Goal: Task Accomplishment & Management: Use online tool/utility

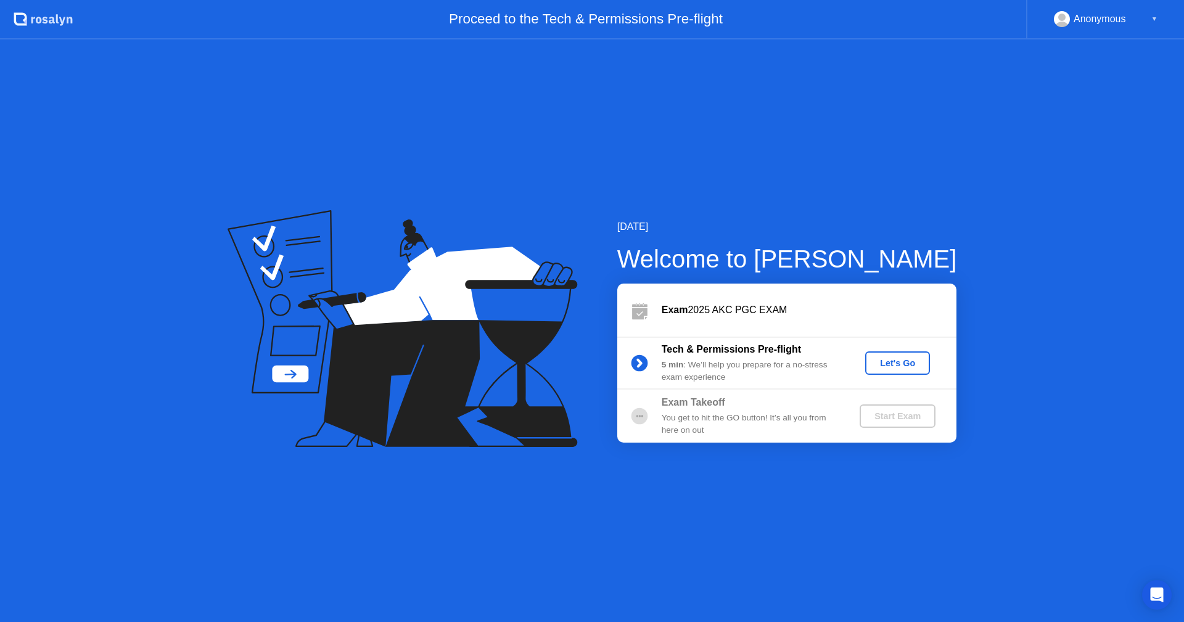
click at [896, 358] on div "Let's Go" at bounding box center [897, 363] width 55 height 10
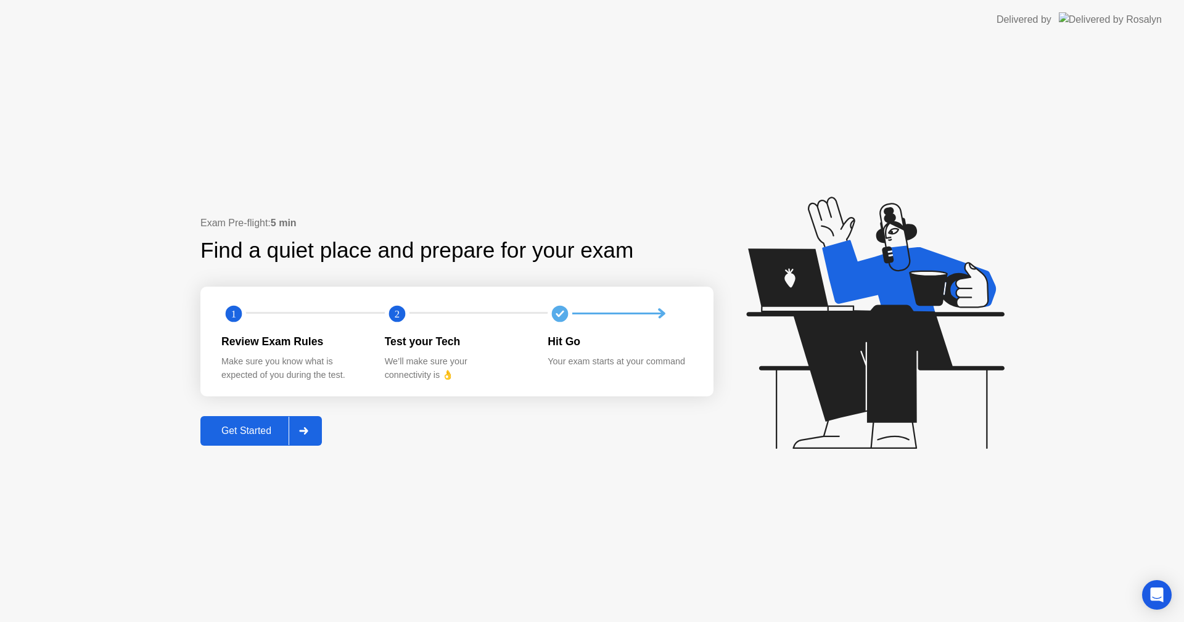
click at [241, 434] on div "Get Started" at bounding box center [246, 431] width 85 height 11
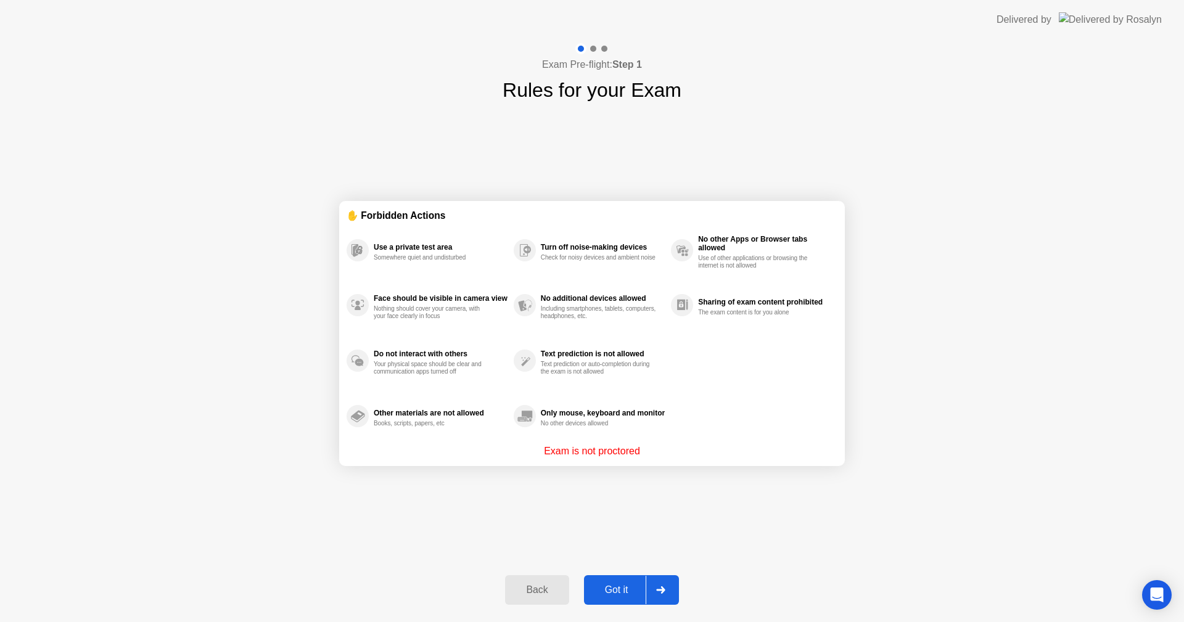
click at [636, 585] on div "Got it" at bounding box center [617, 590] width 58 height 11
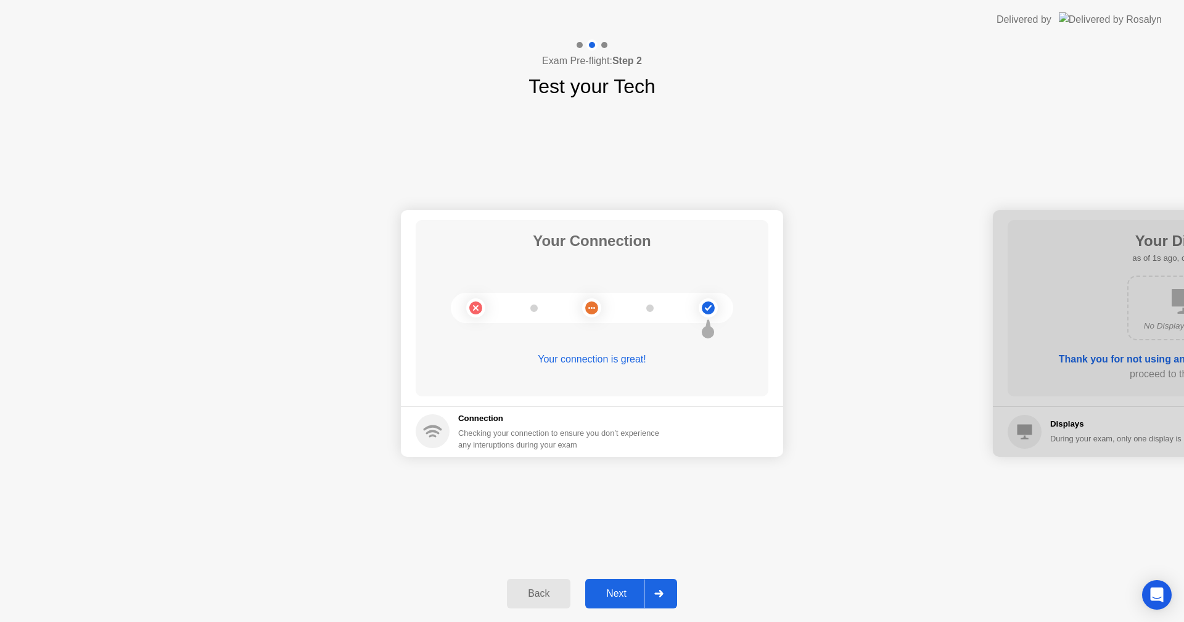
click at [637, 589] on div "Next" at bounding box center [616, 594] width 55 height 11
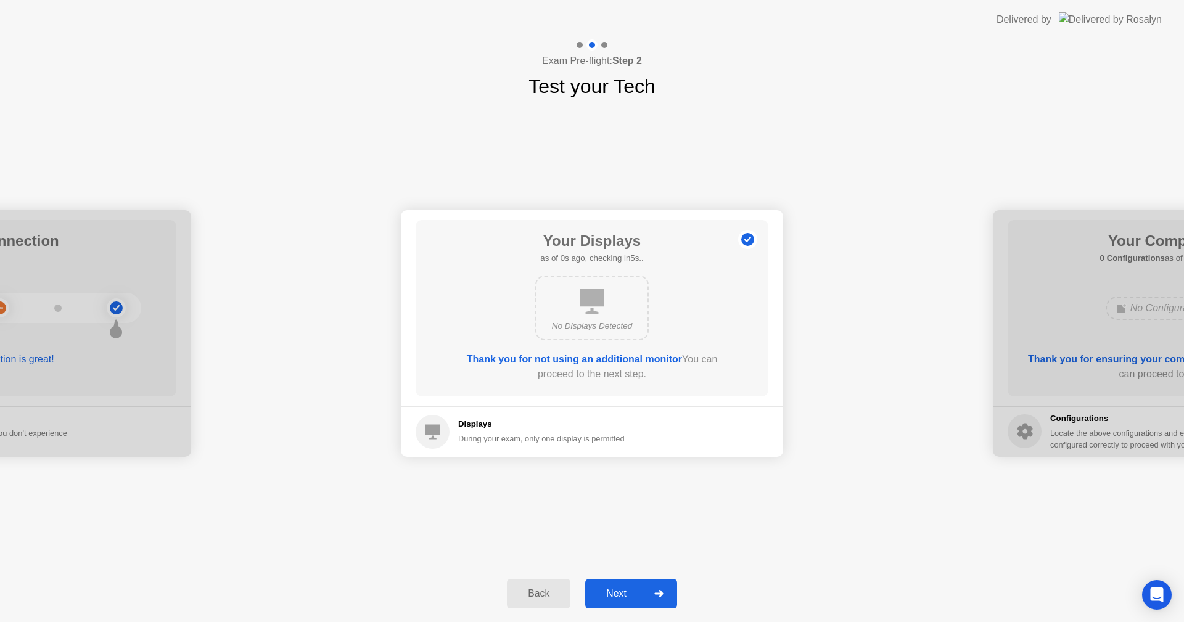
click at [610, 590] on div "Next" at bounding box center [616, 594] width 55 height 11
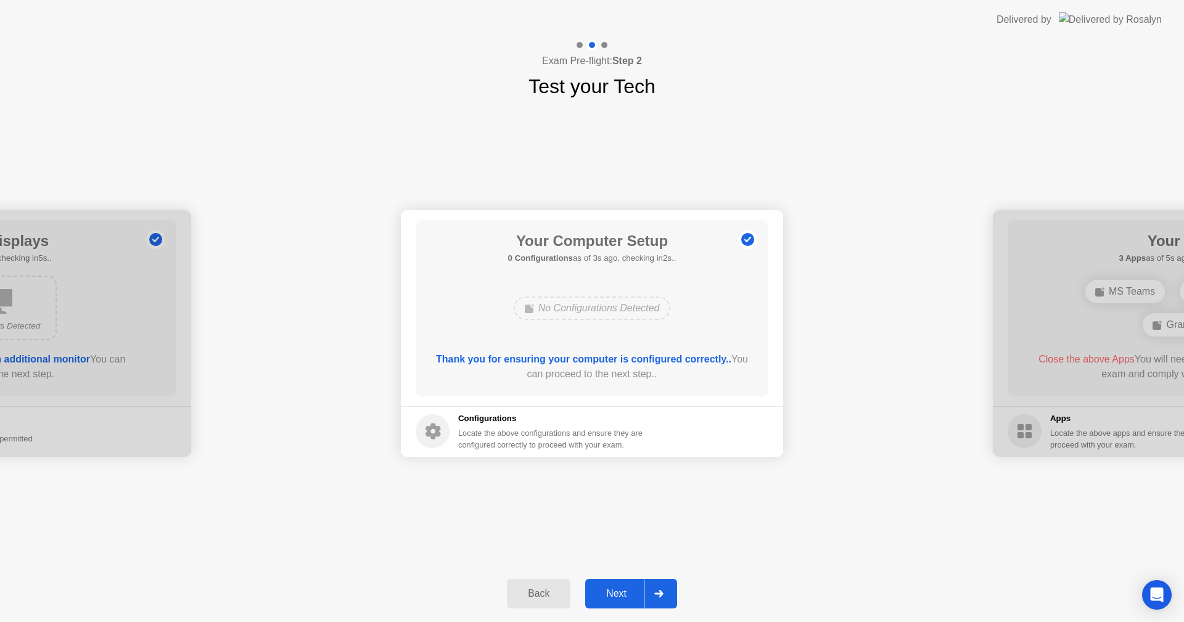
click at [626, 593] on div "Next" at bounding box center [616, 594] width 55 height 11
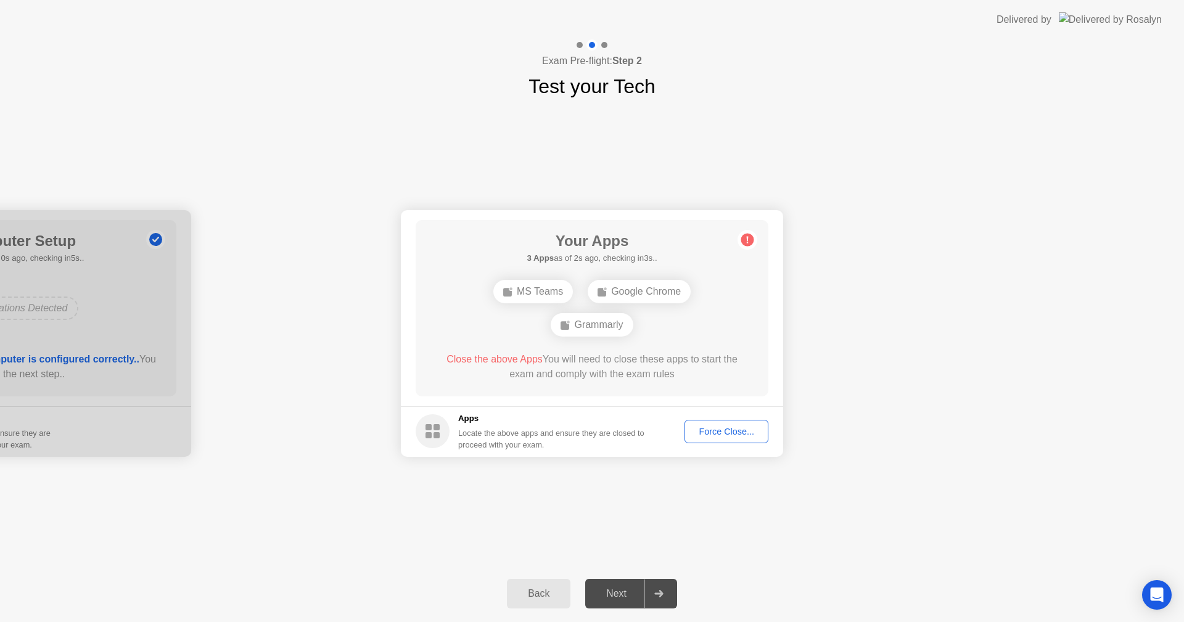
click at [746, 436] on div "Force Close..." at bounding box center [726, 432] width 75 height 10
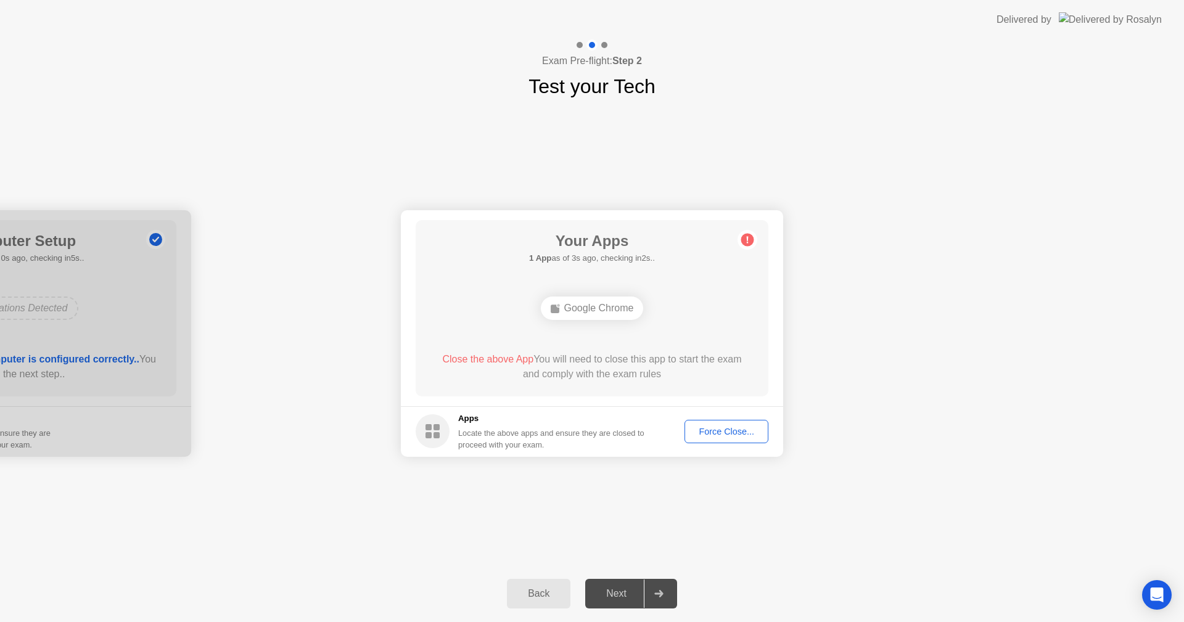
click at [742, 435] on div "Force Close..." at bounding box center [726, 432] width 75 height 10
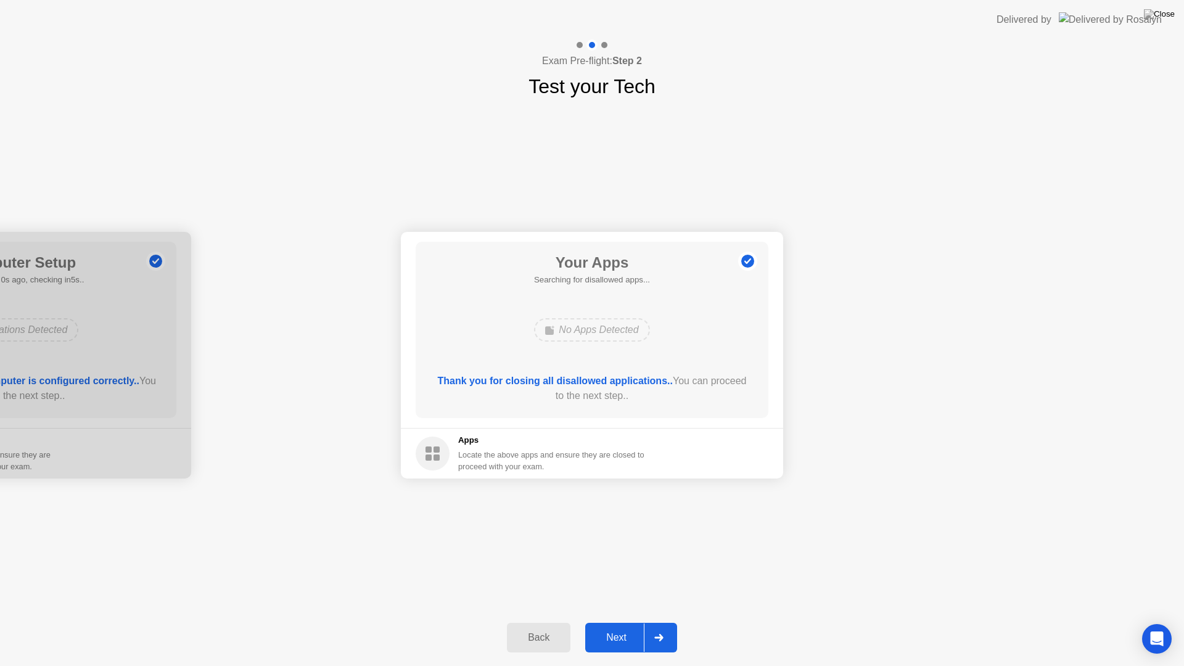
click at [627, 622] on div "Next" at bounding box center [616, 637] width 55 height 11
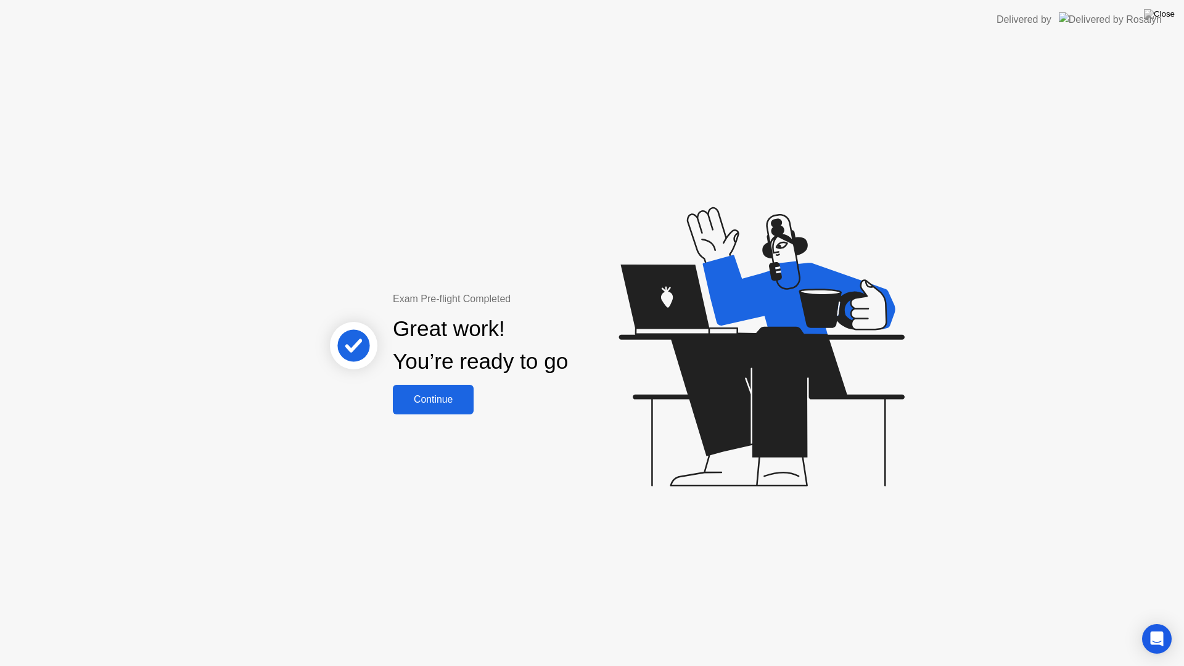
click at [444, 395] on div "Continue" at bounding box center [433, 399] width 73 height 11
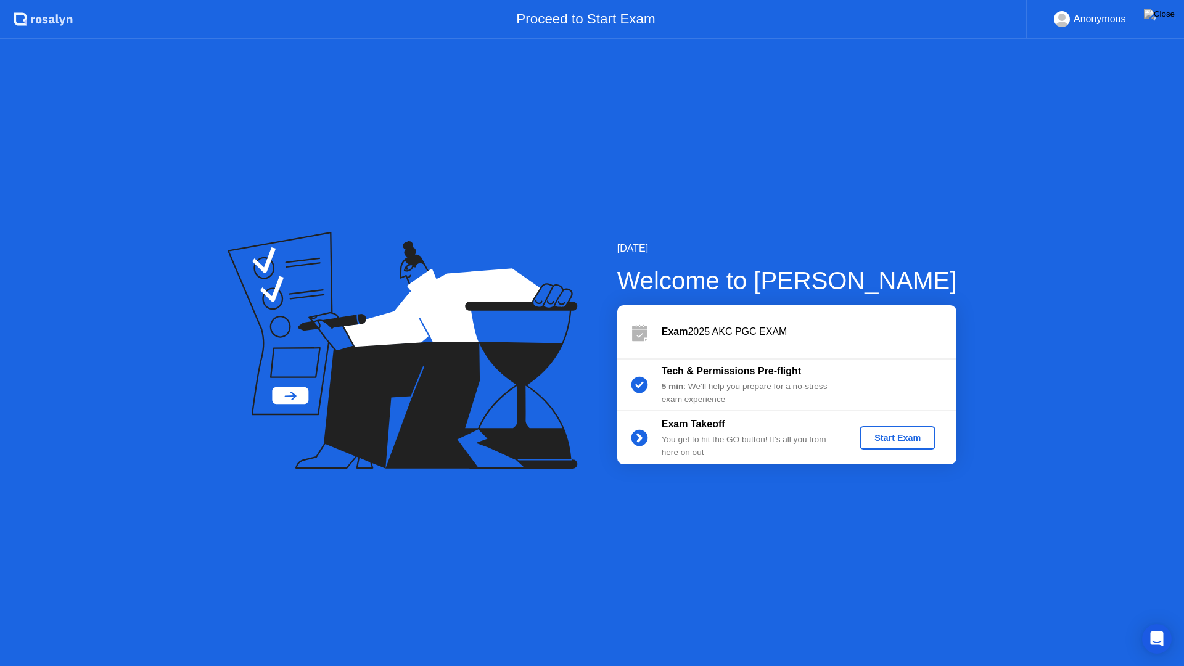
click at [917, 439] on div "Start Exam" at bounding box center [898, 438] width 66 height 10
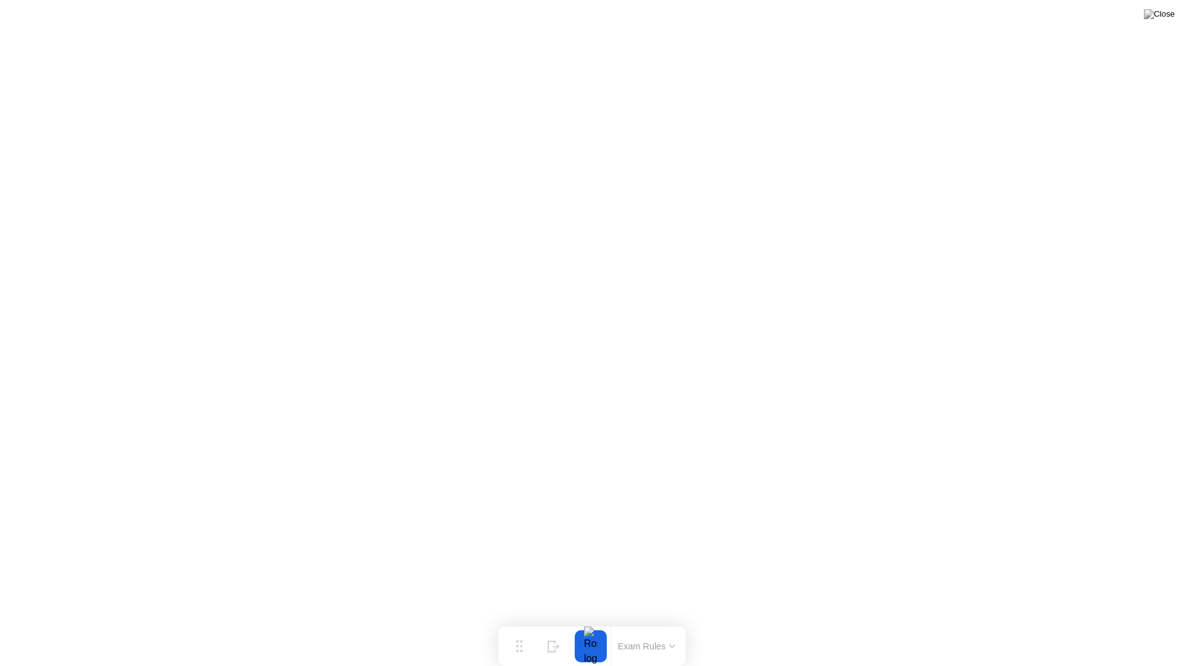
click at [671, 622] on icon at bounding box center [672, 646] width 5 height 2
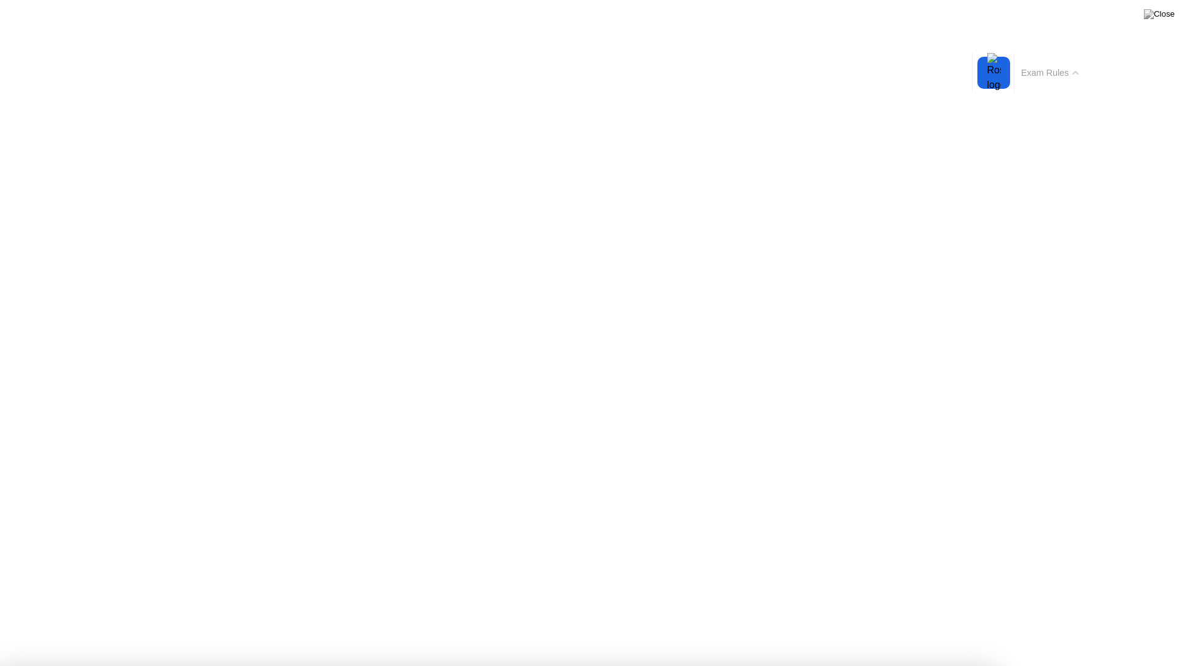
click at [1078, 72] on icon at bounding box center [1076, 73] width 6 height 4
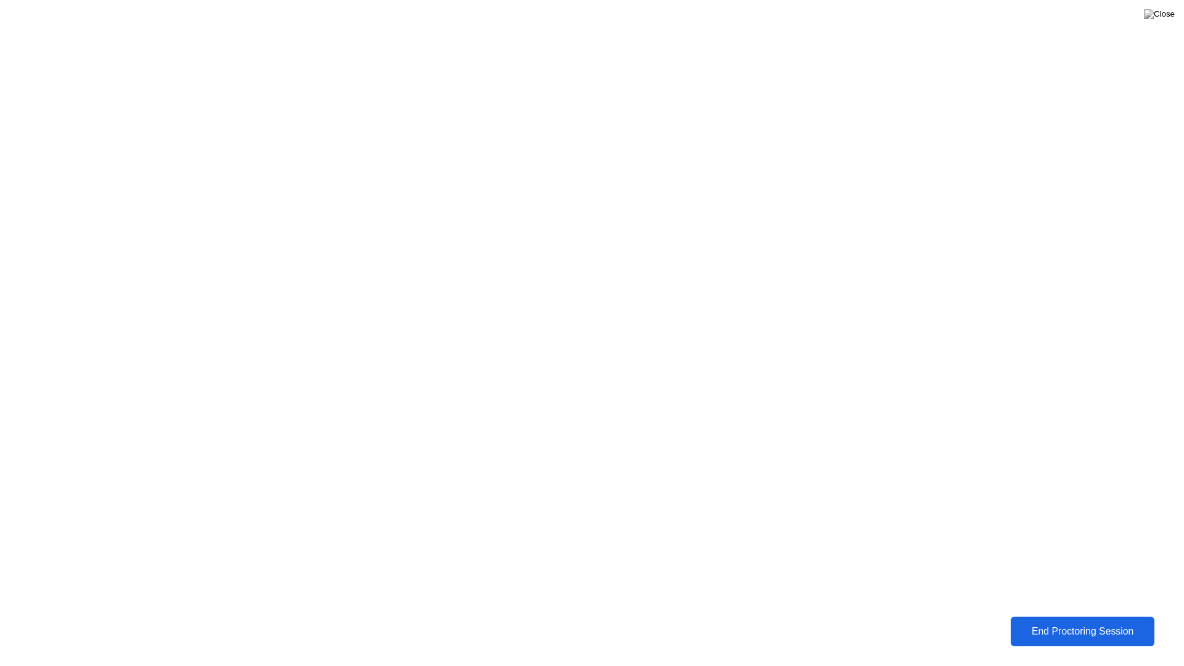
click at [1148, 622] on div "End Proctoring Session" at bounding box center [1083, 631] width 136 height 11
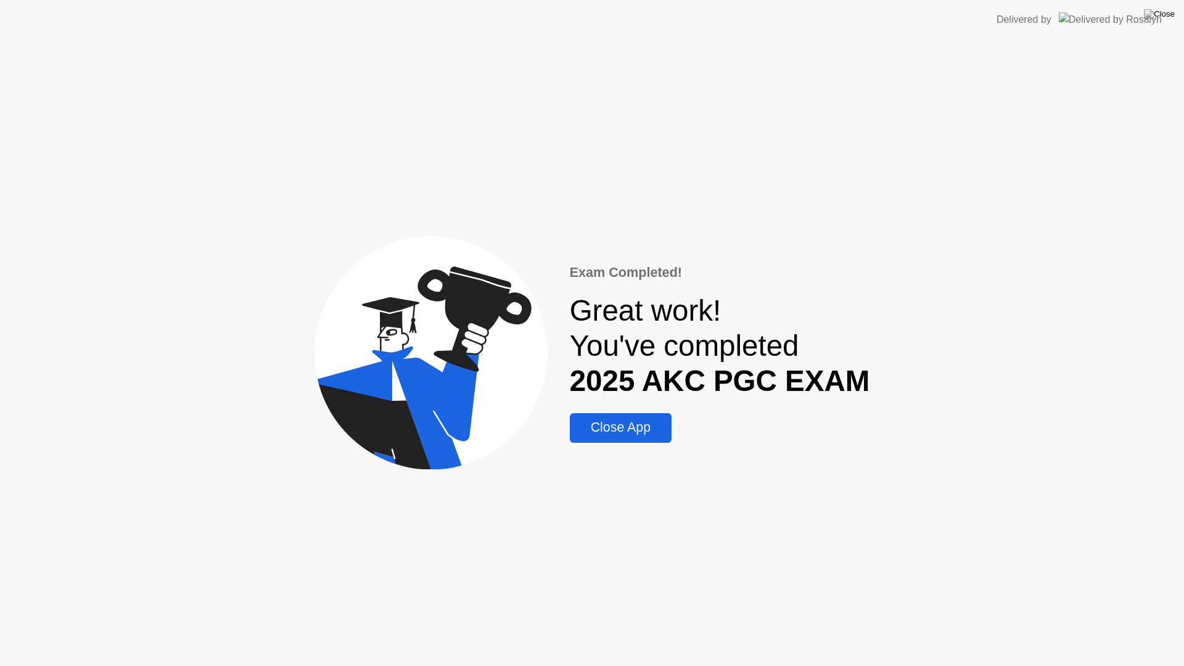
click at [617, 434] on div "Close App" at bounding box center [621, 427] width 94 height 15
